Goal: Transaction & Acquisition: Purchase product/service

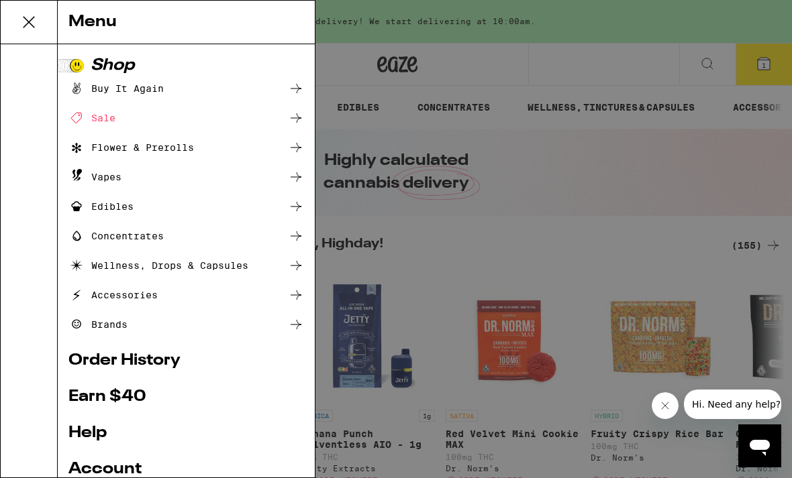
click at [93, 124] on div "Sale" at bounding box center [91, 118] width 47 height 16
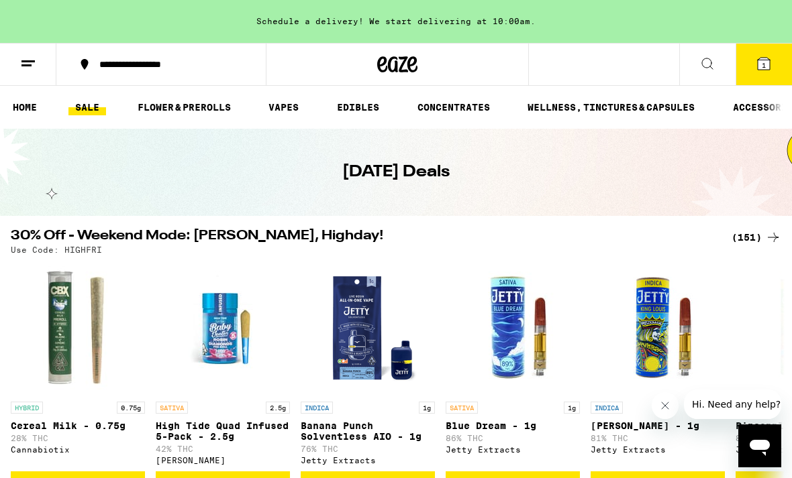
click at [153, 103] on link "FLOWER & PREROLLS" at bounding box center [184, 107] width 107 height 16
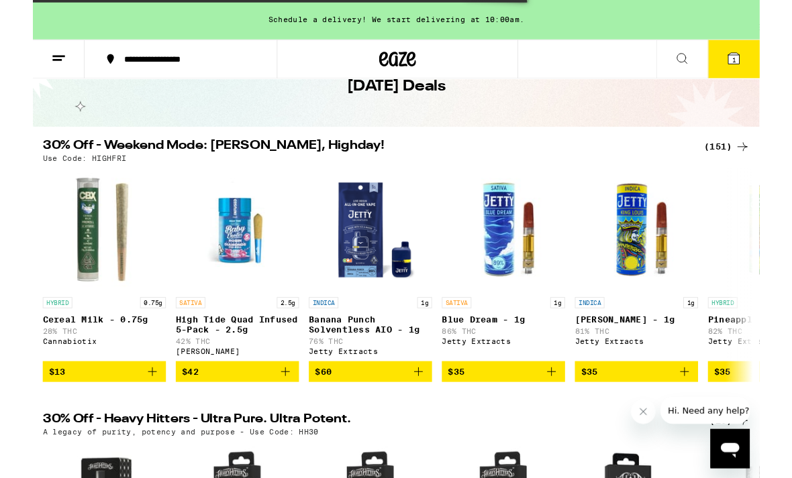
scroll to position [111, 0]
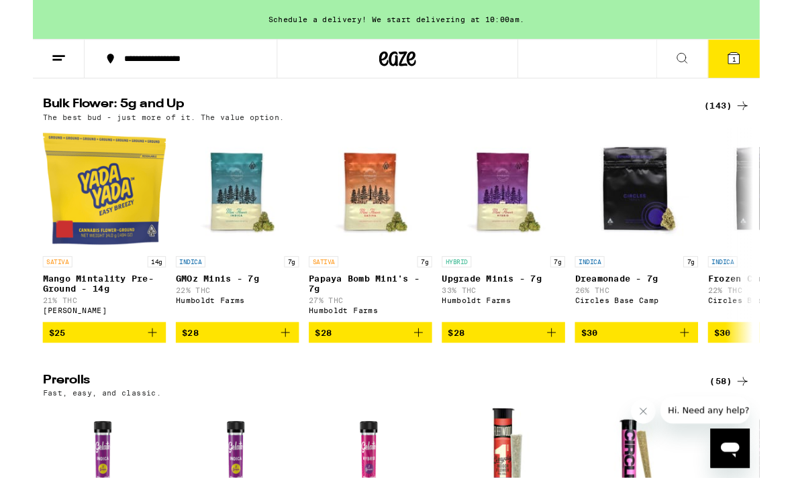
scroll to position [433, 0]
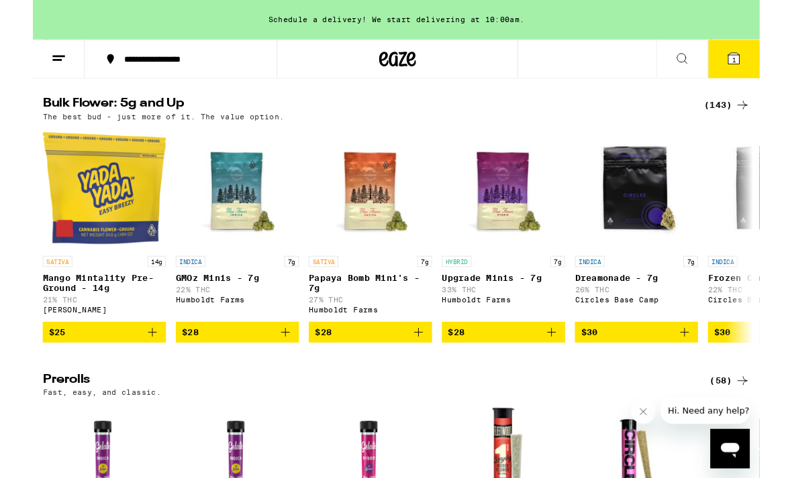
click at [757, 123] on div "(143)" at bounding box center [756, 115] width 50 height 16
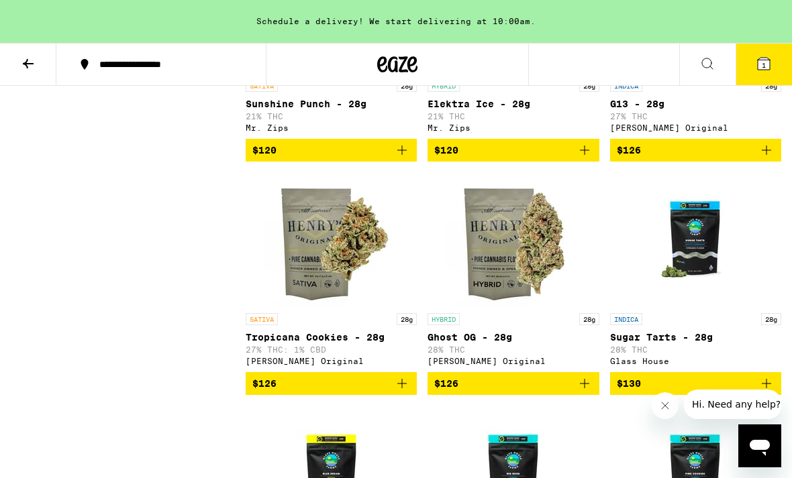
scroll to position [9124, 0]
